Goal: Information Seeking & Learning: Learn about a topic

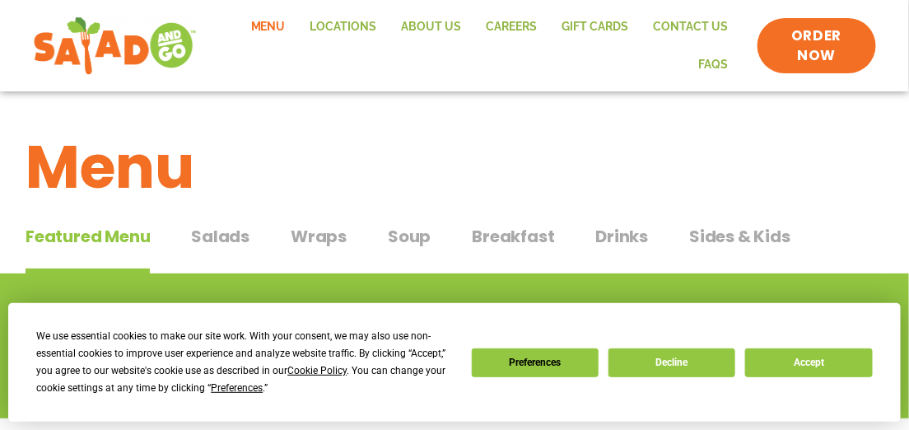
click at [320, 236] on span "Wraps" at bounding box center [319, 236] width 56 height 25
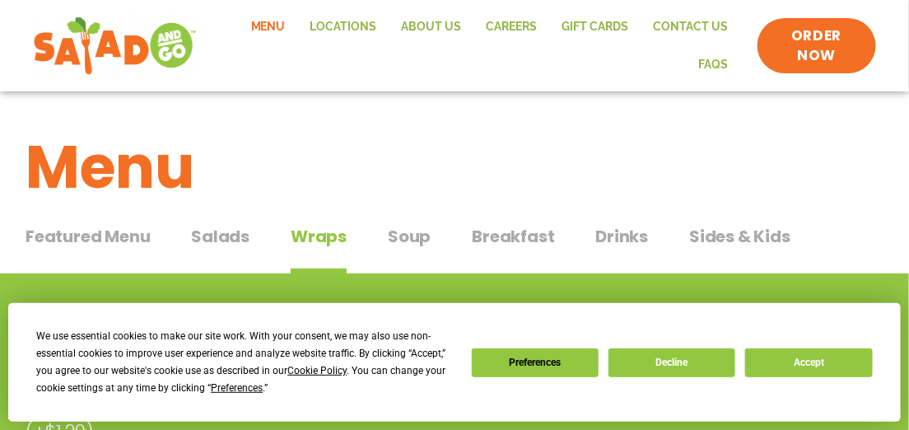
click at [320, 240] on span "Wraps" at bounding box center [319, 236] width 56 height 25
click at [609, 377] on button "Decline" at bounding box center [672, 362] width 127 height 29
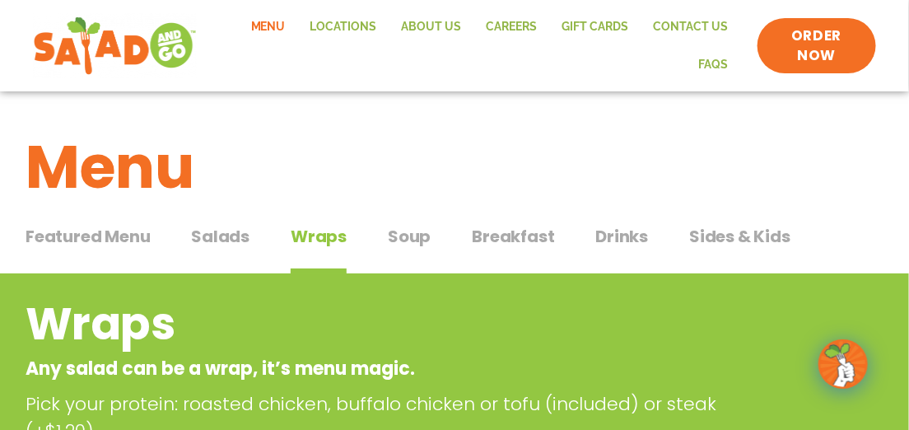
click at [530, 244] on span "Breakfast" at bounding box center [513, 236] width 82 height 25
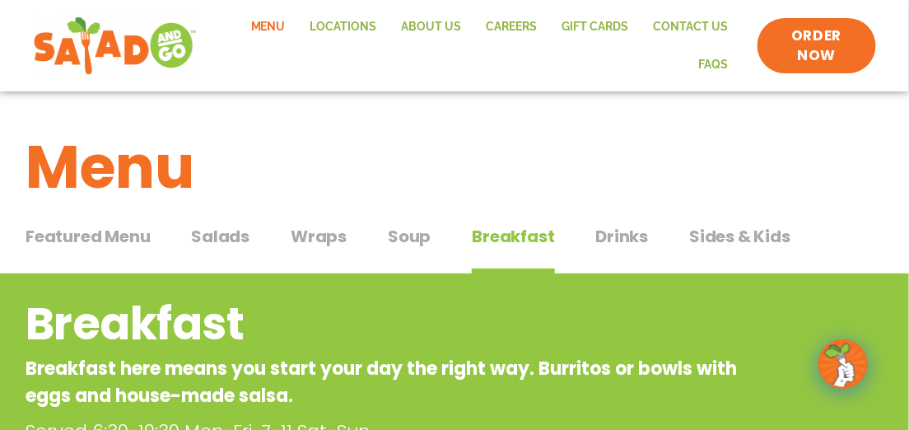
click at [86, 240] on span "Featured Menu" at bounding box center [88, 236] width 124 height 25
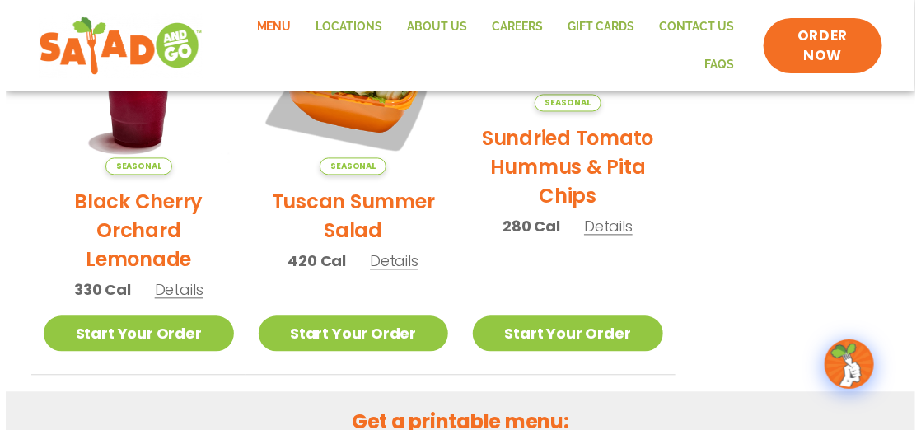
scroll to position [948, 0]
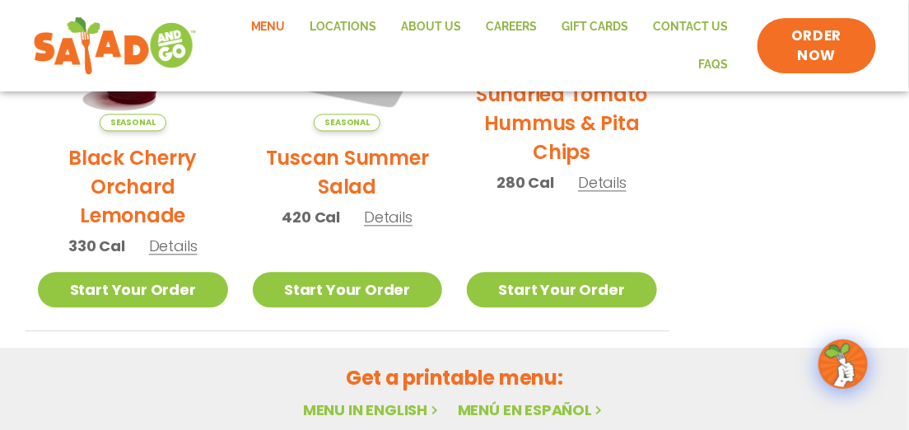
click at [385, 222] on span "Details" at bounding box center [388, 217] width 49 height 21
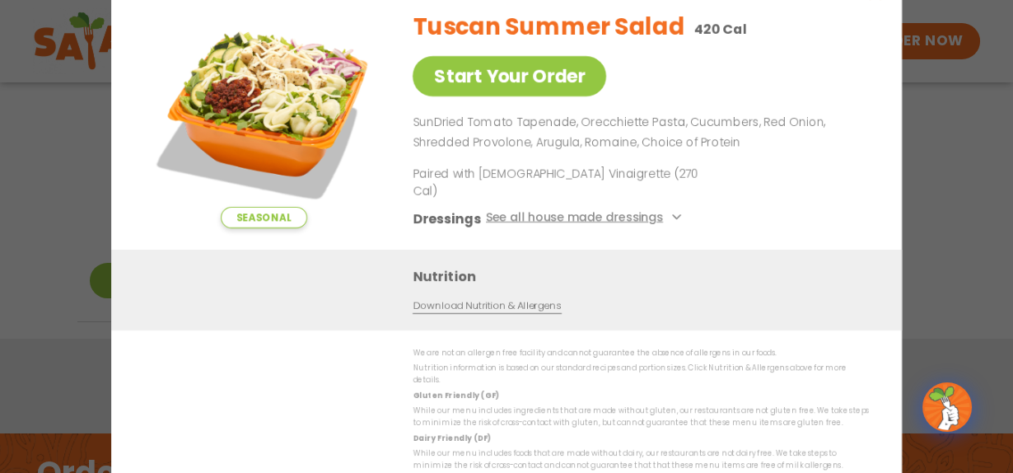
drag, startPoint x: 892, startPoint y: 0, endPoint x: 338, endPoint y: 302, distance: 631.3
click at [338, 302] on div "Nutrition Download Nutrition & Allergens" at bounding box center [506, 290] width 791 height 81
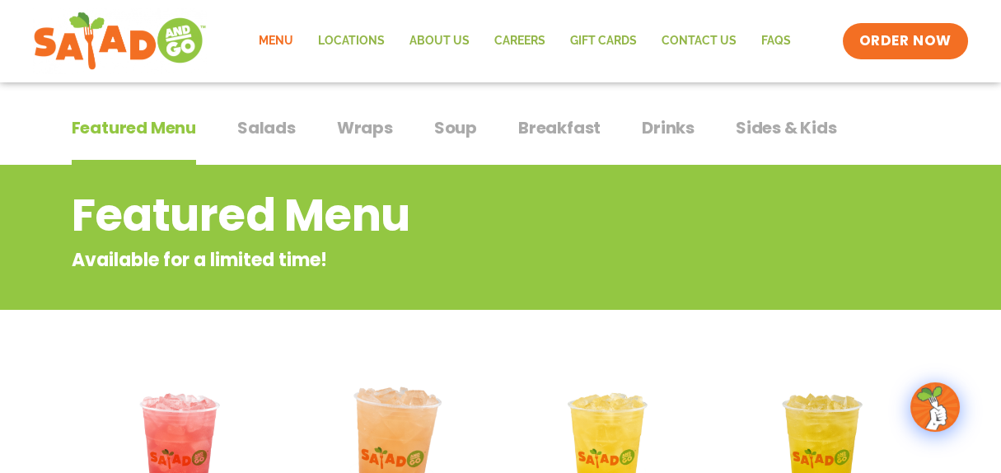
scroll to position [34, 0]
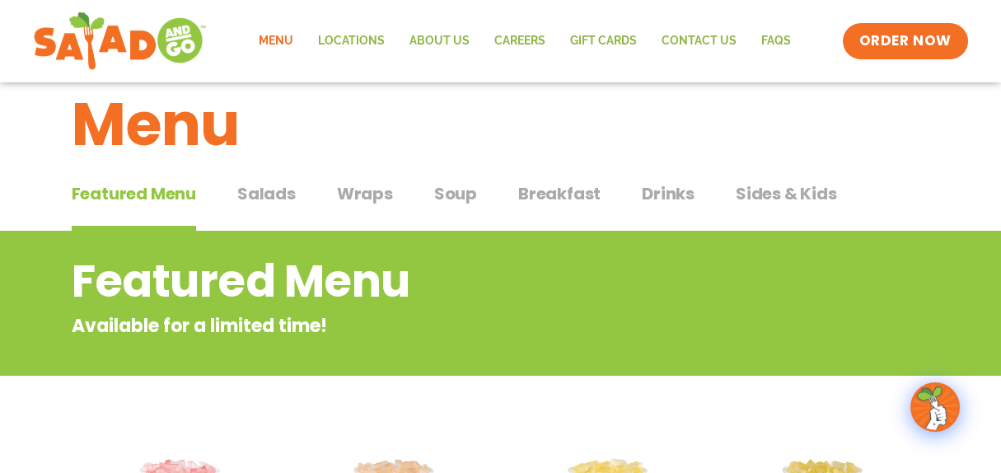
click at [376, 195] on span "Wraps" at bounding box center [365, 193] width 56 height 25
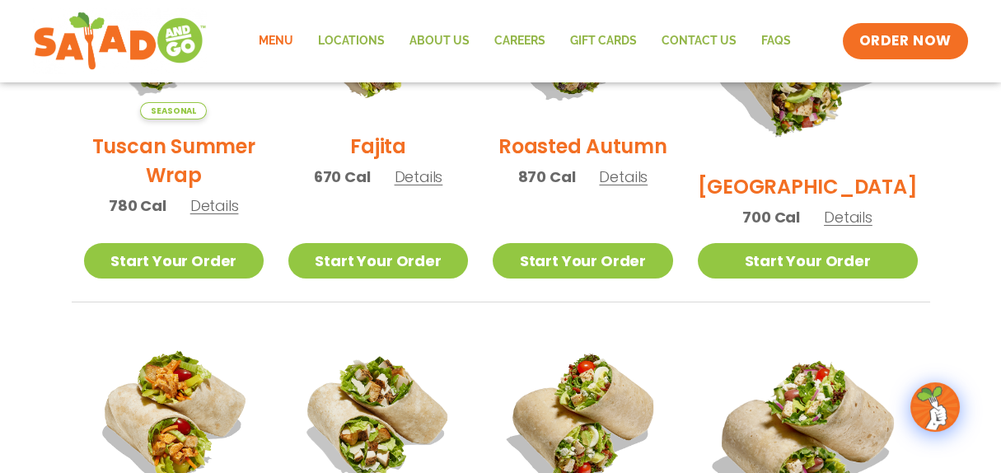
scroll to position [582, 0]
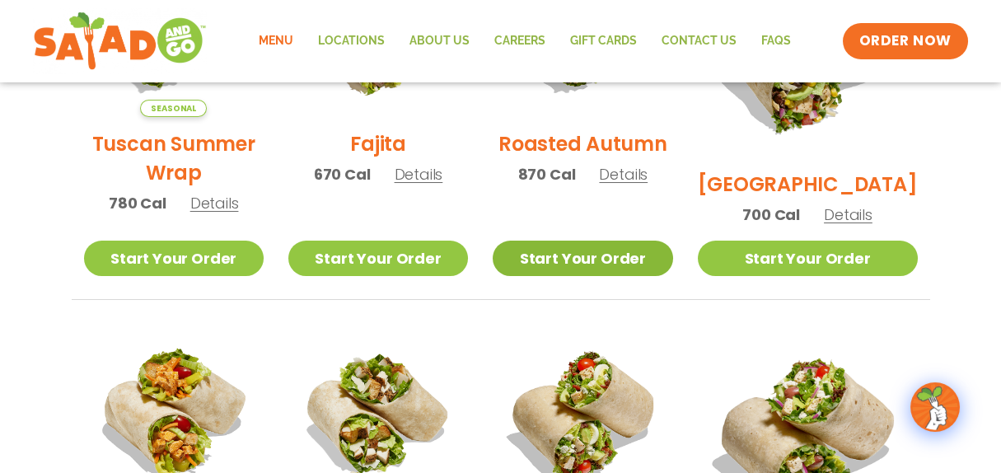
click at [614, 262] on link "Start Your Order" at bounding box center [583, 257] width 180 height 35
